Goal: Task Accomplishment & Management: Use online tool/utility

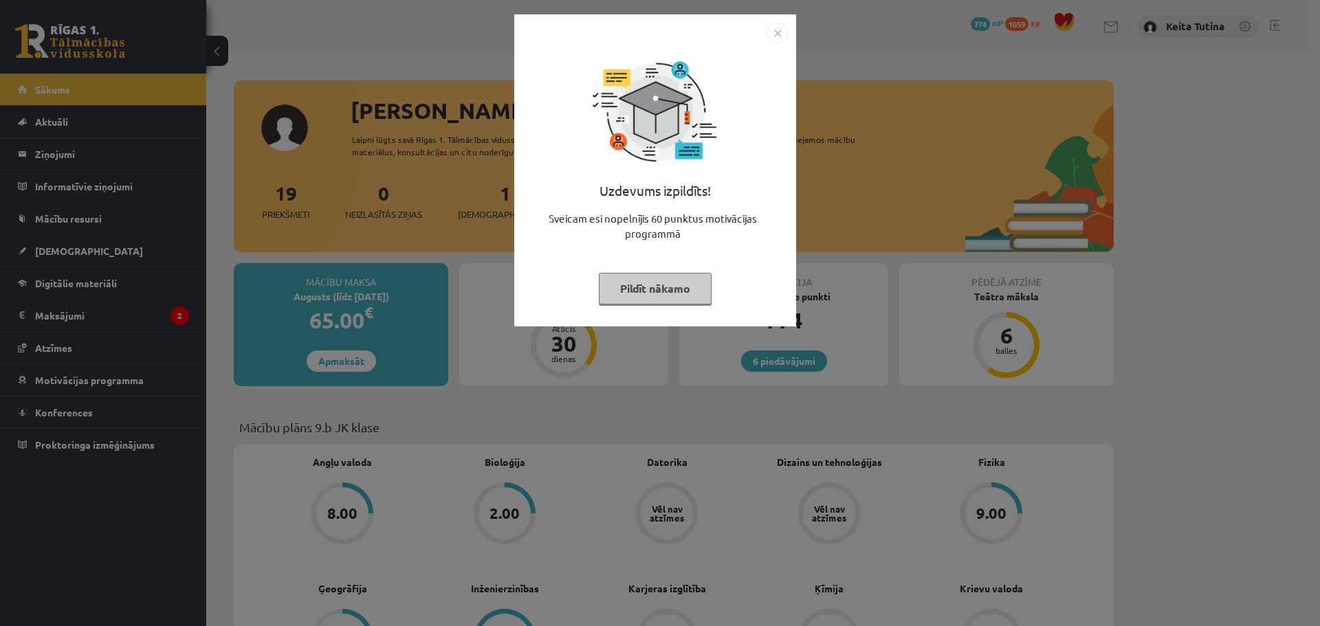
drag, startPoint x: 654, startPoint y: 284, endPoint x: 655, endPoint y: 264, distance: 20.0
click at [655, 254] on div "Uzdevums izpildīts! Sveicam esi nopelnījis 60 punktus motivācijas programmā Pil…" at bounding box center [655, 180] width 265 height 275
click at [649, 297] on button "Pildīt nākamo" at bounding box center [655, 289] width 113 height 32
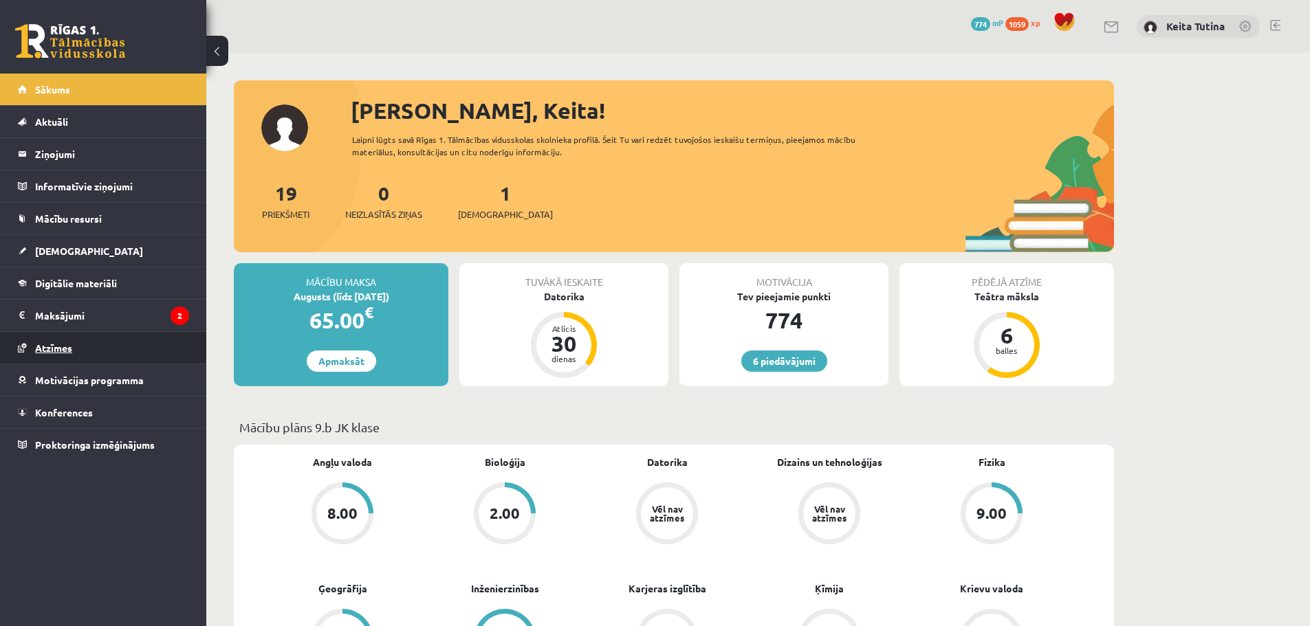
click at [98, 349] on link "Atzīmes" at bounding box center [103, 348] width 171 height 32
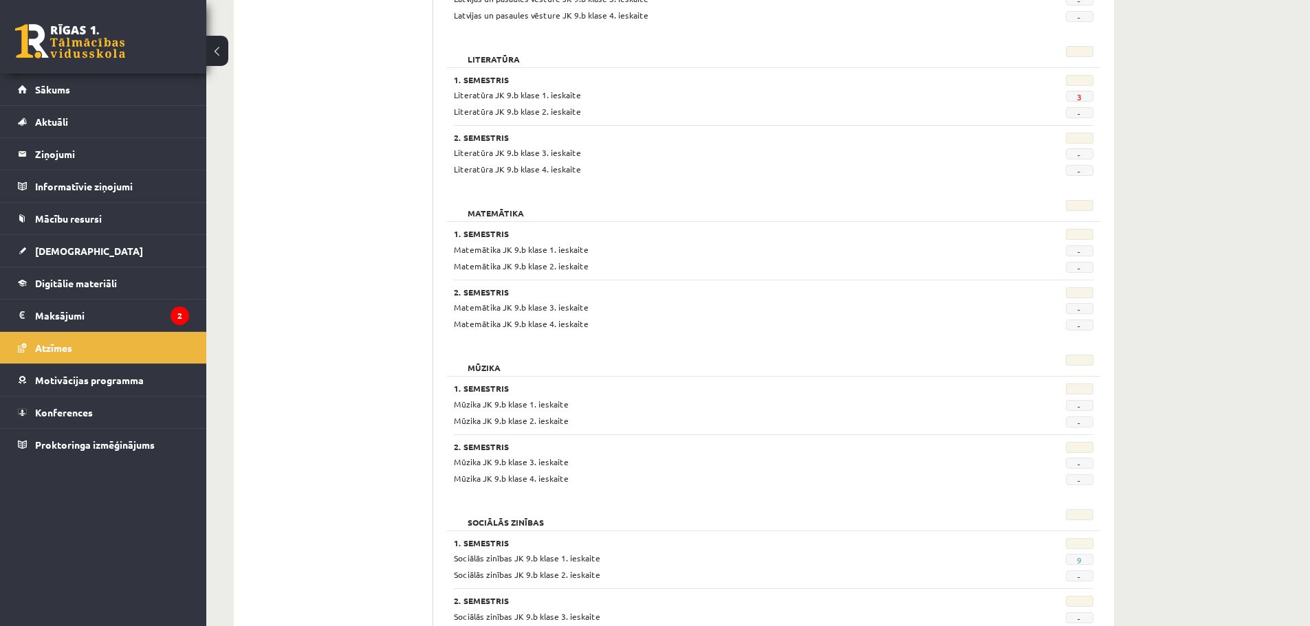
scroll to position [1866, 0]
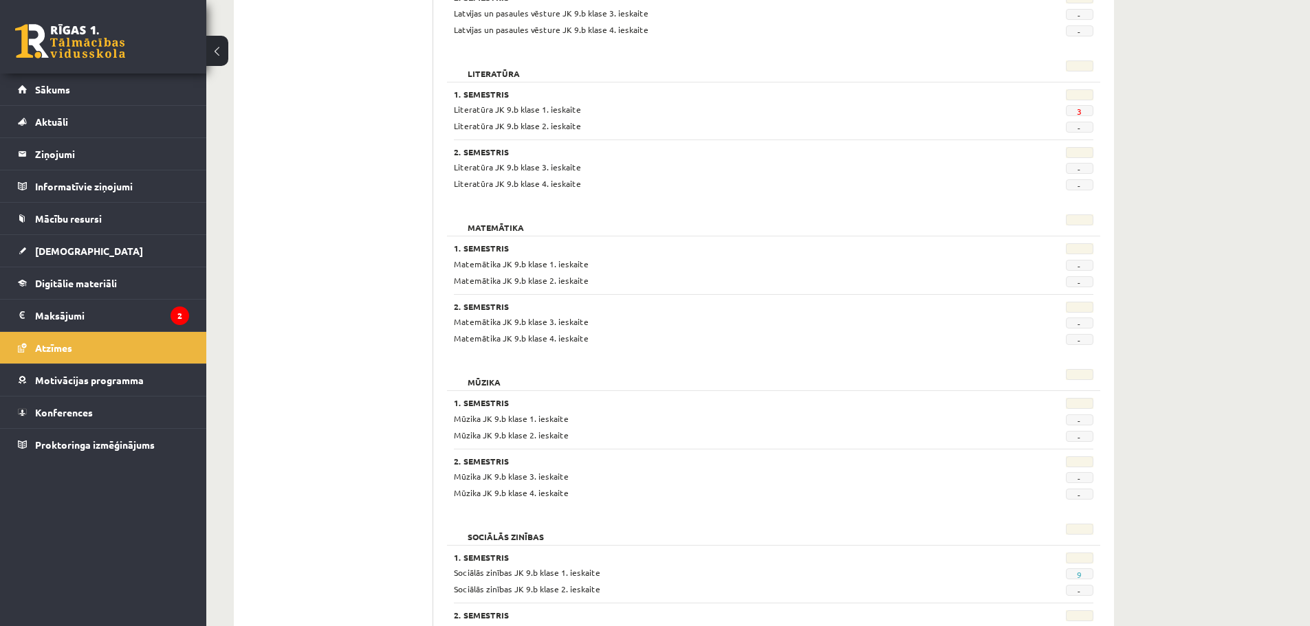
drag, startPoint x: 1096, startPoint y: 391, endPoint x: 1146, endPoint y: 462, distance: 87.0
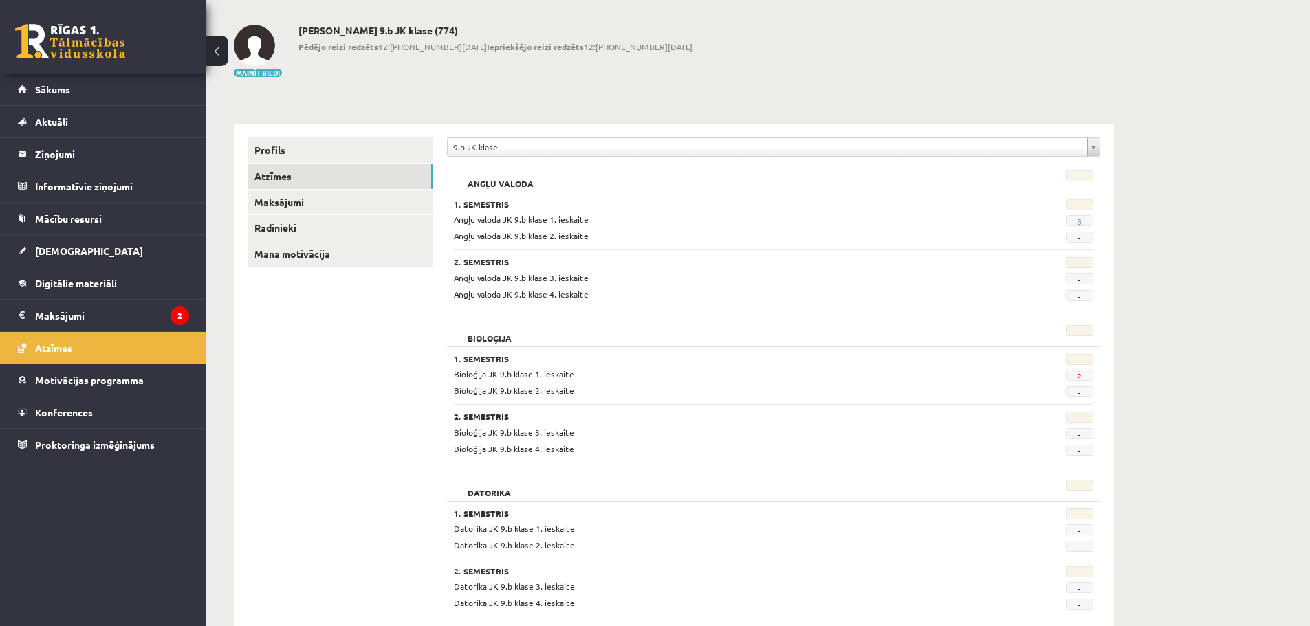
scroll to position [0, 0]
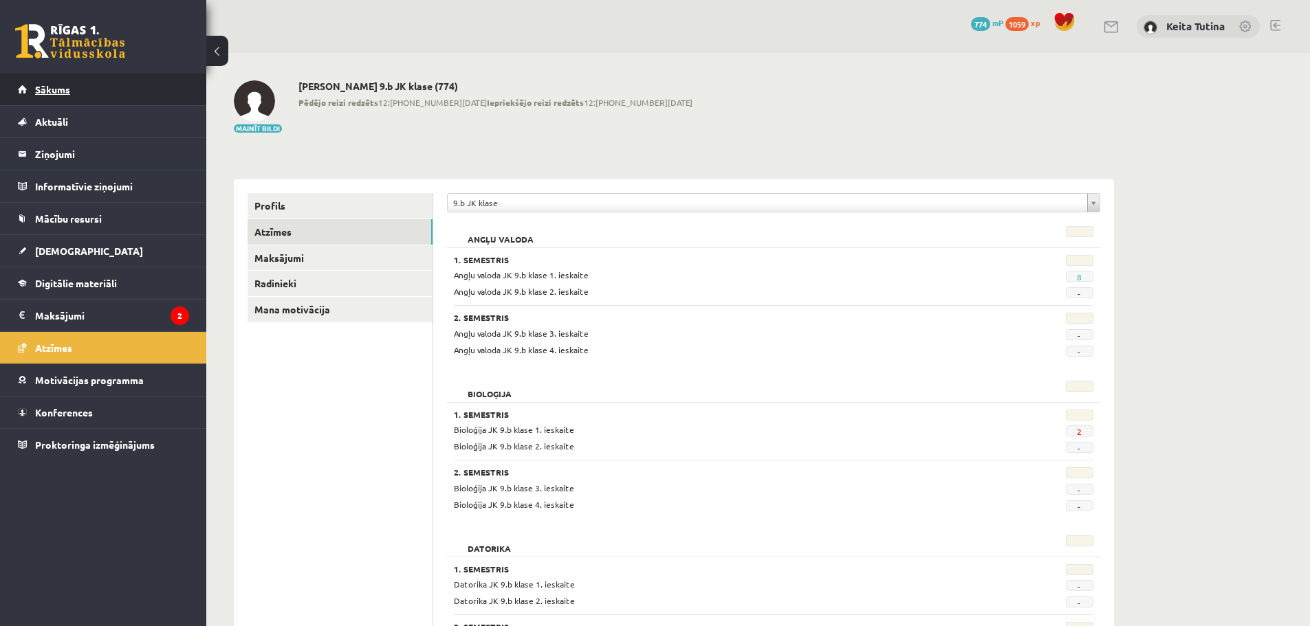
click at [44, 83] on link "Sākums" at bounding box center [103, 90] width 171 height 32
